Goal: Information Seeking & Learning: Learn about a topic

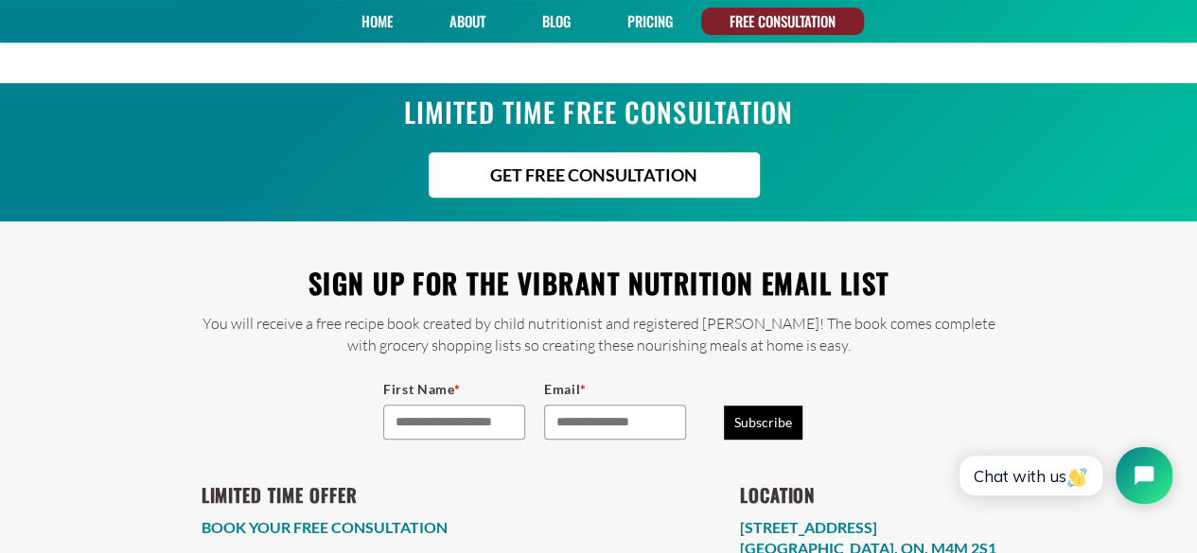
scroll to position [4024, 0]
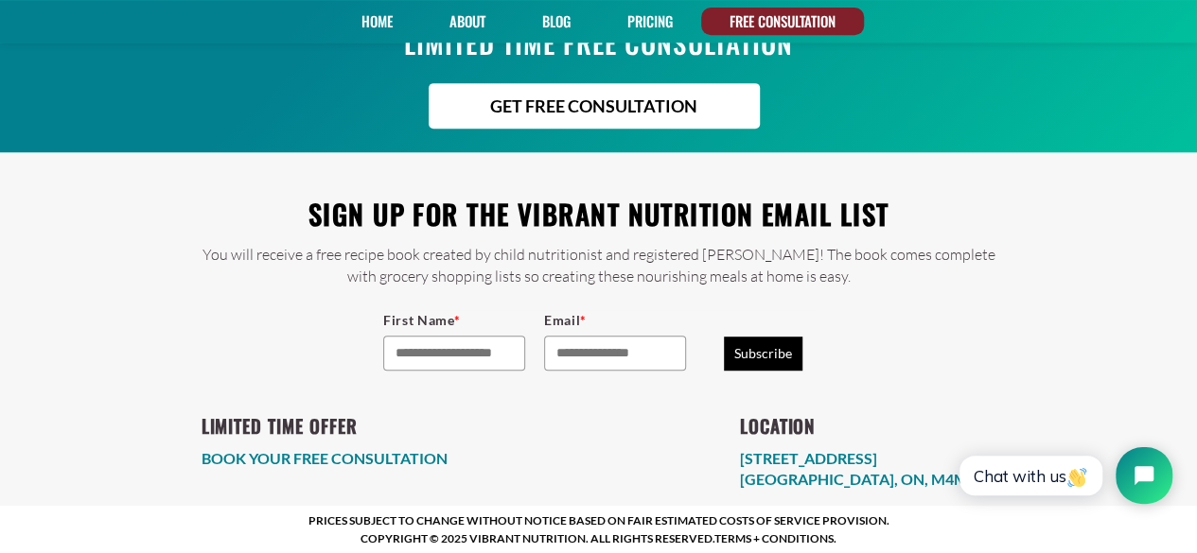
click at [649, 19] on link "PRICING" at bounding box center [650, 21] width 59 height 27
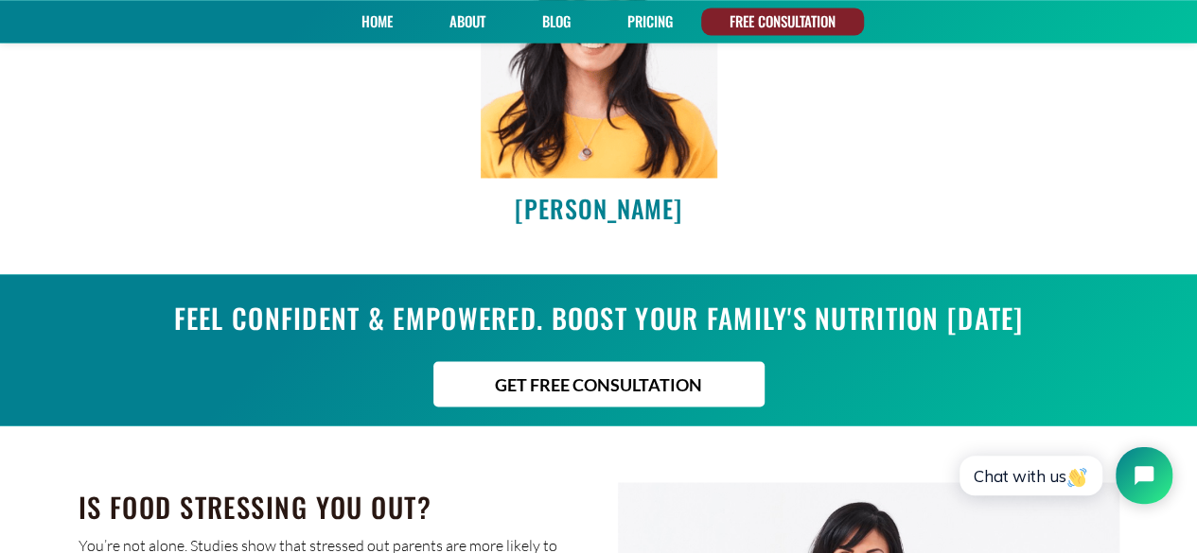
scroll to position [1534, 0]
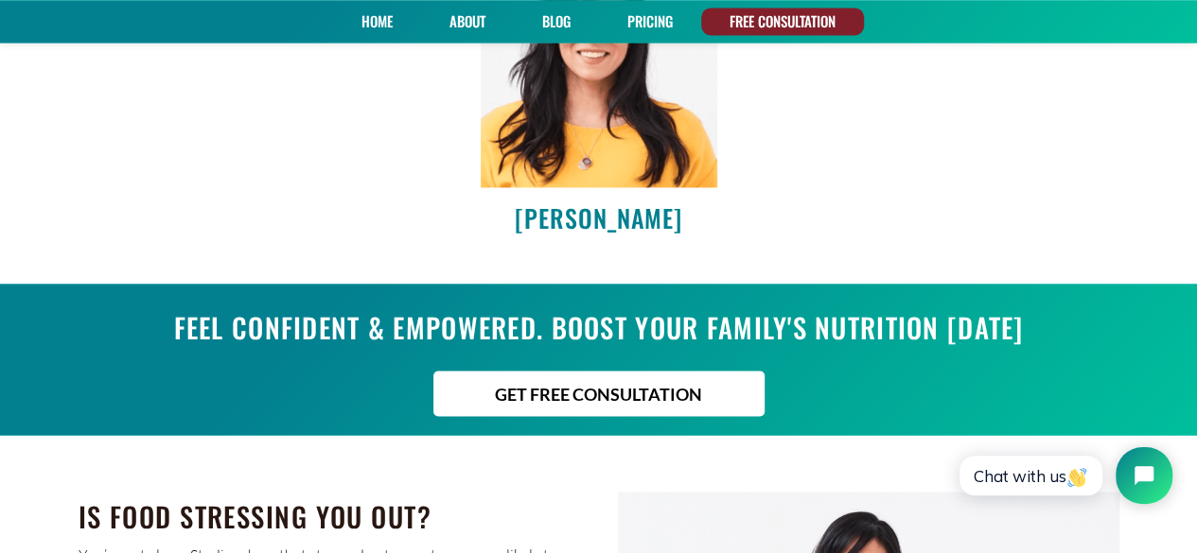
click at [640, 24] on link "PRICING" at bounding box center [650, 21] width 59 height 27
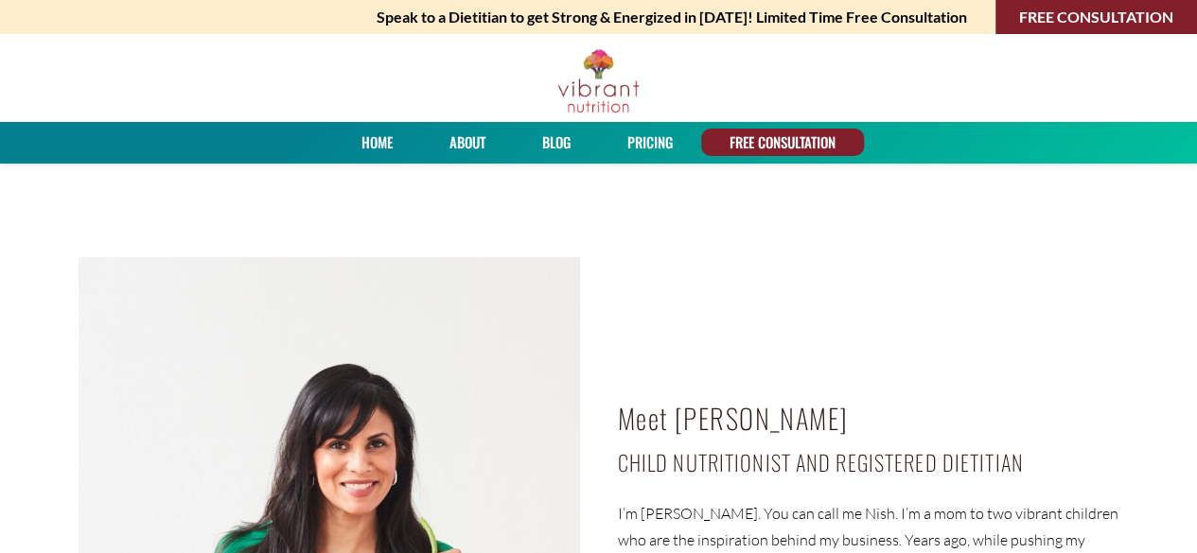
click at [1039, 407] on h2 "Meet [PERSON_NAME]" at bounding box center [868, 418] width 501 height 49
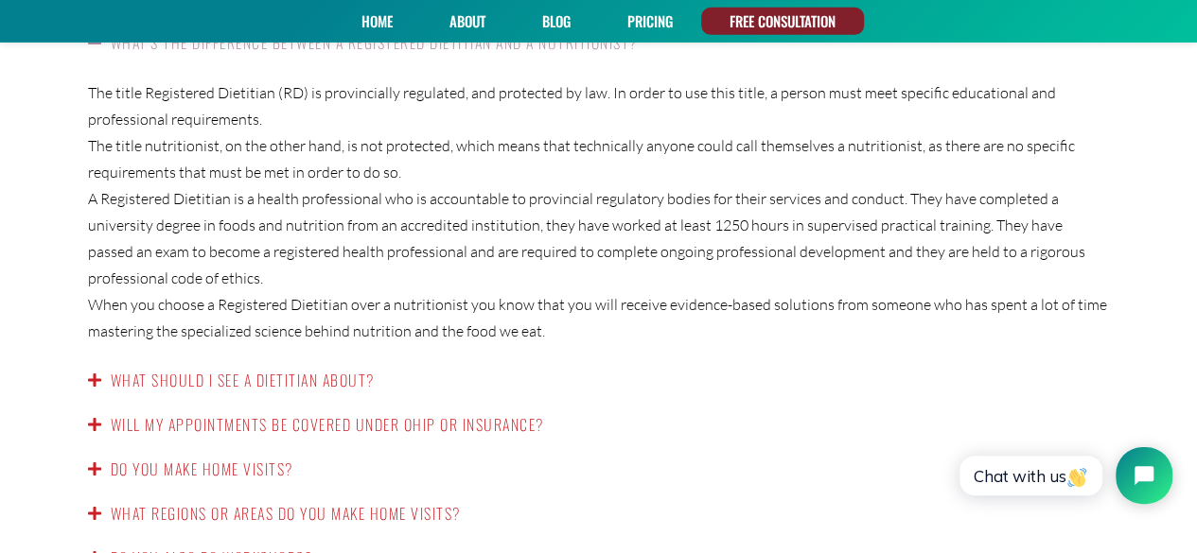
scroll to position [3087, 0]
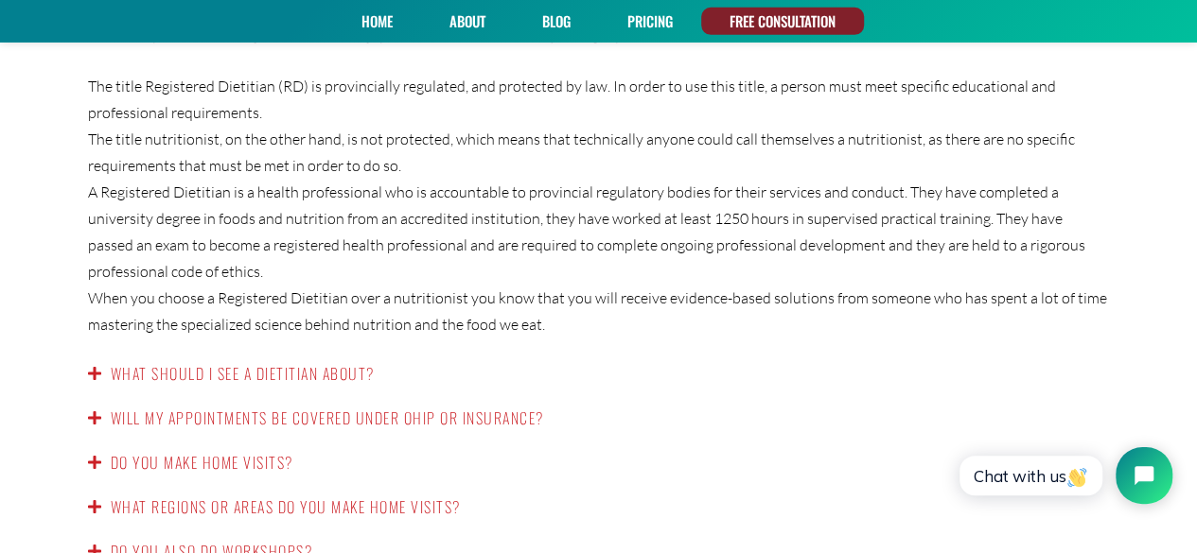
click at [484, 407] on link "Will my appointments be covered under OHIP or insurance?" at bounding box center [327, 418] width 433 height 23
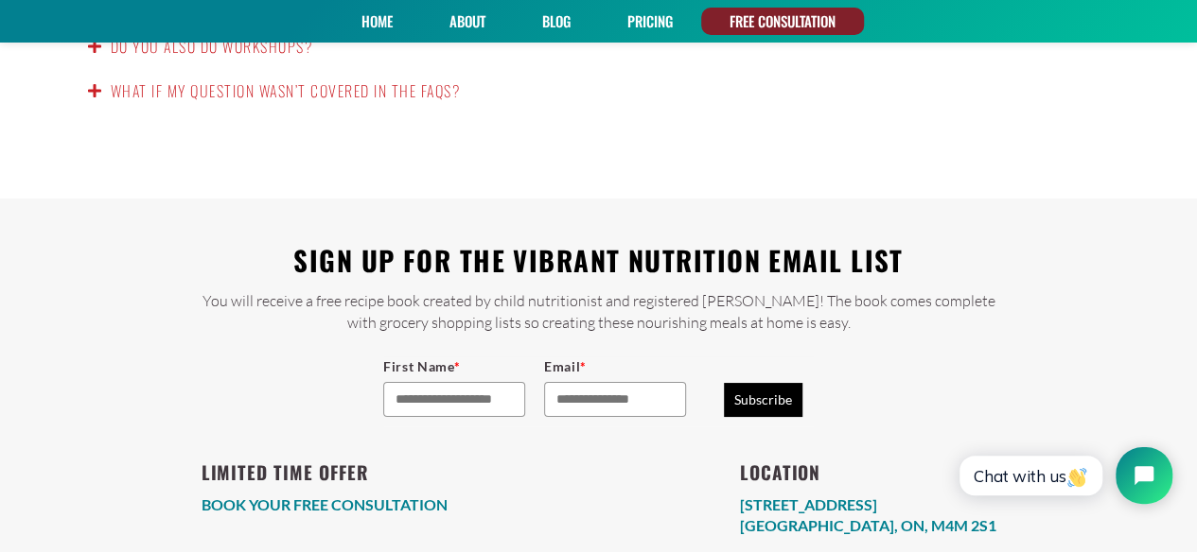
scroll to position [3461, 0]
